Goal: Information Seeking & Learning: Learn about a topic

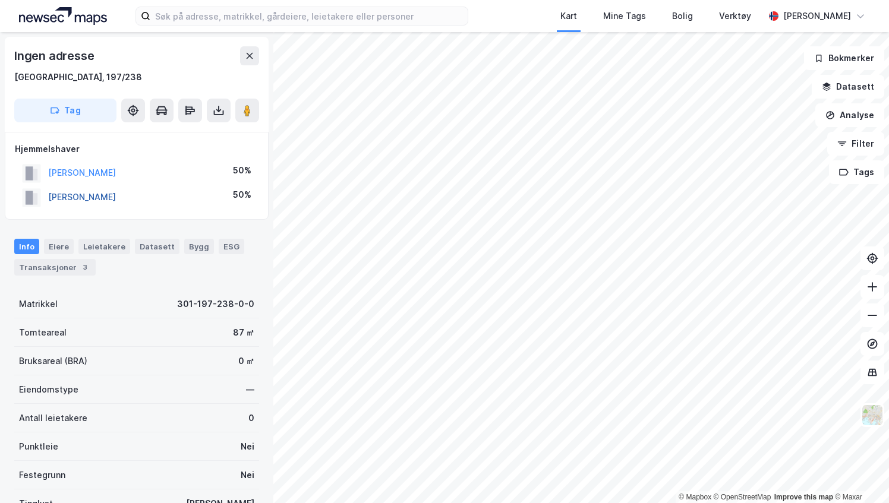
click at [0, 0] on button "[PERSON_NAME]" at bounding box center [0, 0] width 0 height 0
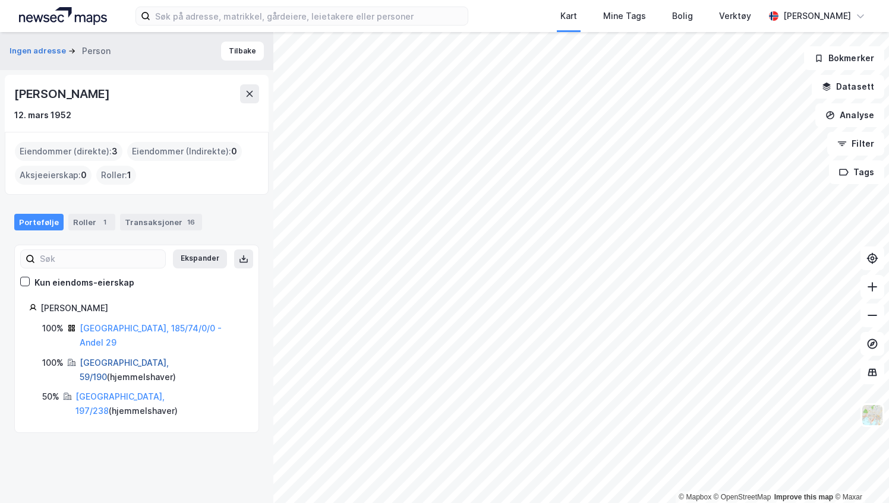
click at [110, 358] on link "[GEOGRAPHIC_DATA], 59/190" at bounding box center [124, 370] width 89 height 24
